Goal: Check status: Check status

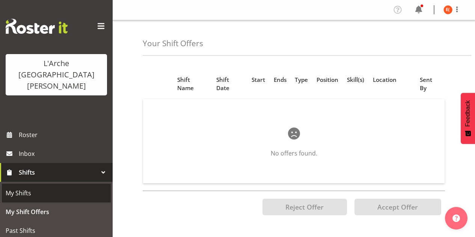
click at [59, 188] on span "My Shifts" at bounding box center [56, 193] width 101 height 11
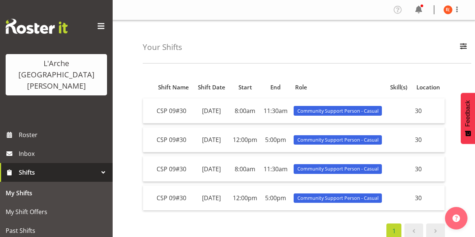
click at [299, 66] on div "Your Shifts All Locations 20 30 41 5 56b 65a 73 Art and Music Helensville Art H…" at bounding box center [294, 195] width 363 height 350
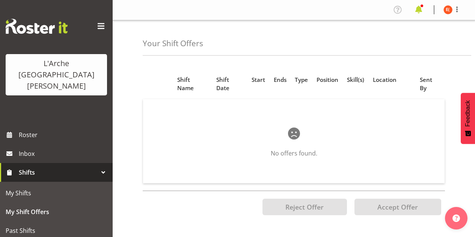
click at [419, 6] on span at bounding box center [419, 10] width 12 height 12
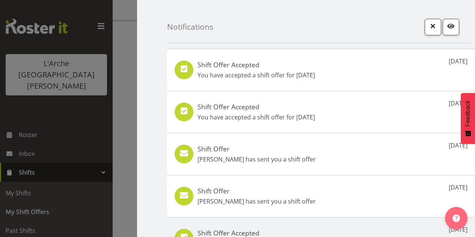
click at [119, 128] on div at bounding box center [237, 118] width 475 height 237
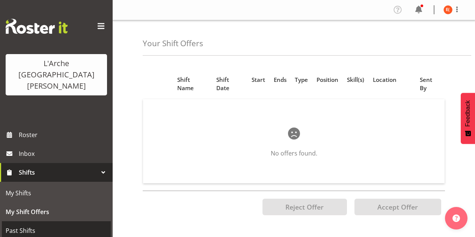
click at [23, 225] on span "Past Shifts" at bounding box center [56, 230] width 101 height 11
